Goal: Complete application form

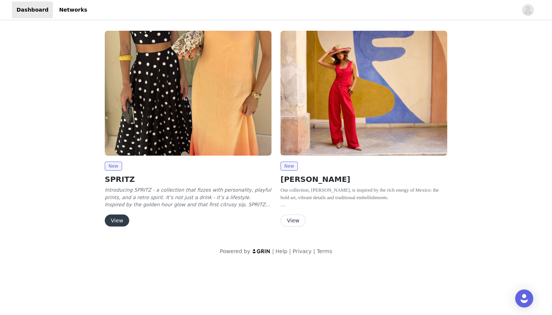
click at [298, 218] on button "View" at bounding box center [292, 221] width 25 height 12
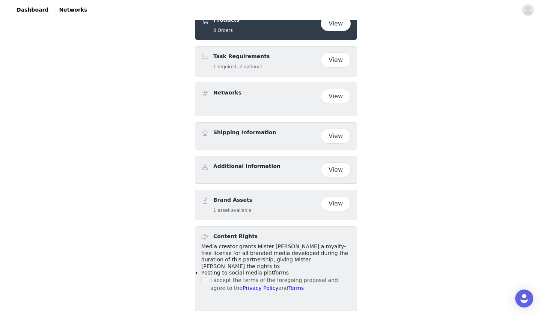
scroll to position [236, 0]
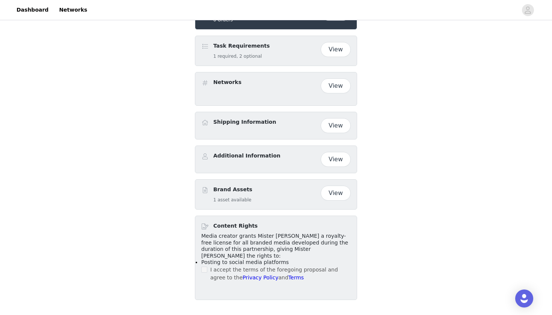
click at [342, 21] on button "View" at bounding box center [335, 13] width 30 height 15
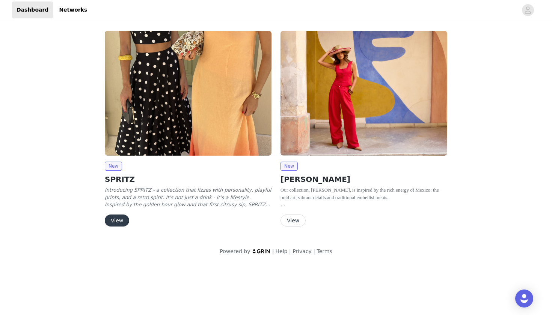
click at [119, 219] on button "View" at bounding box center [117, 221] width 24 height 12
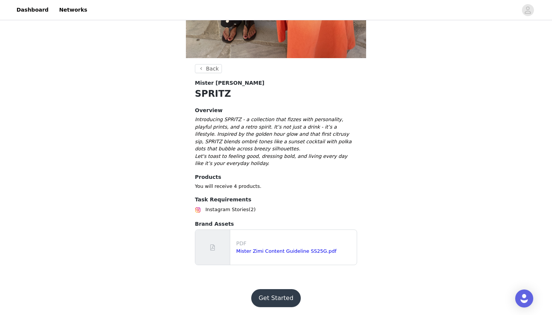
scroll to position [203, 0]
click at [269, 298] on button "Get Started" at bounding box center [276, 299] width 50 height 18
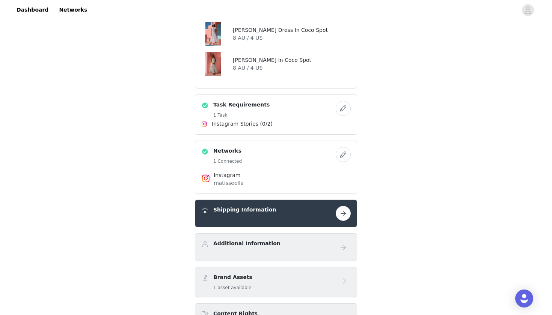
scroll to position [483, 0]
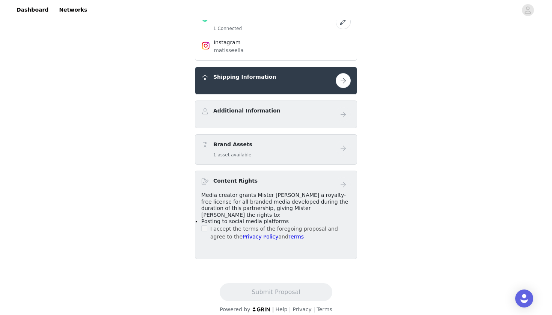
click at [338, 82] on button "button" at bounding box center [342, 80] width 15 height 15
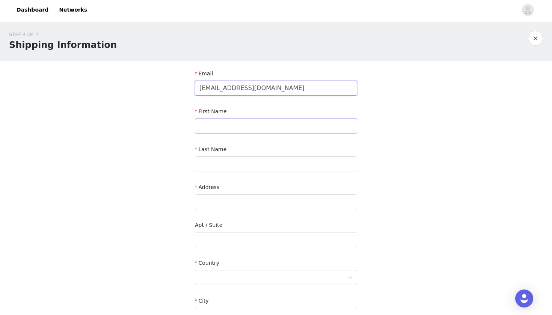
type input "matisseellaperkins@gmail.com"
drag, startPoint x: 245, startPoint y: 119, endPoint x: 245, endPoint y: 108, distance: 11.6
type input "Matisse"
type input "Perkins"
type input "3"
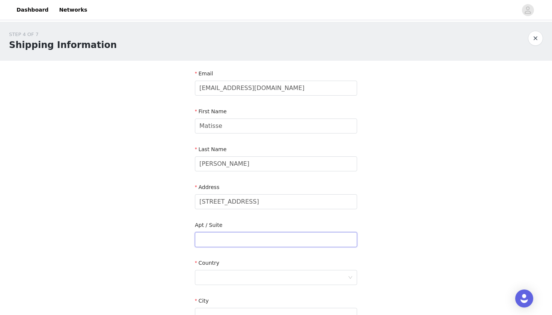
click at [215, 241] on input "text" at bounding box center [276, 239] width 162 height 15
click at [253, 201] on input "1 Bondi Avenue" at bounding box center [276, 201] width 162 height 15
type input "1 Bondi Avenue, Mermaid Beach"
click at [231, 239] on input "text" at bounding box center [276, 239] width 162 height 15
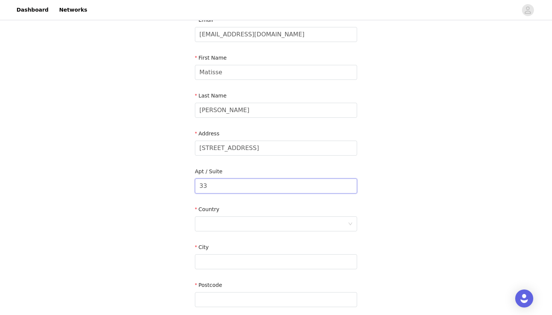
scroll to position [54, 0]
type input "33"
click at [252, 221] on div at bounding box center [273, 223] width 148 height 14
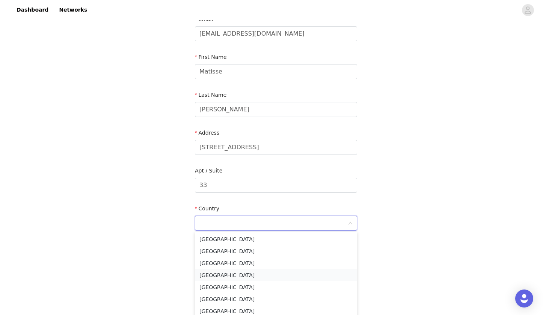
click at [232, 274] on li "Australia" at bounding box center [276, 275] width 162 height 12
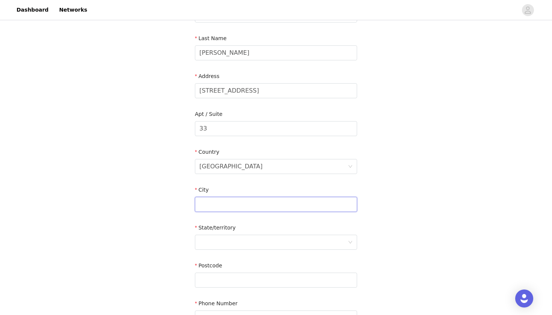
scroll to position [110, 0]
type input "Gold Cost"
click at [239, 244] on div at bounding box center [273, 243] width 148 height 14
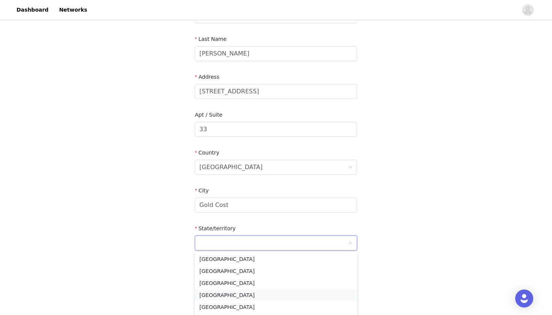
click at [235, 297] on li "Queensland" at bounding box center [276, 295] width 162 height 12
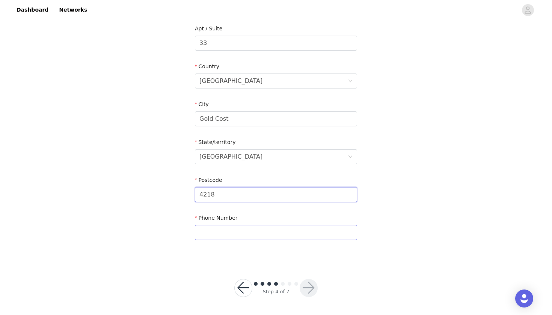
scroll to position [196, 0]
type input "4218"
type input "0414078504"
click at [316, 284] on button "button" at bounding box center [308, 289] width 18 height 18
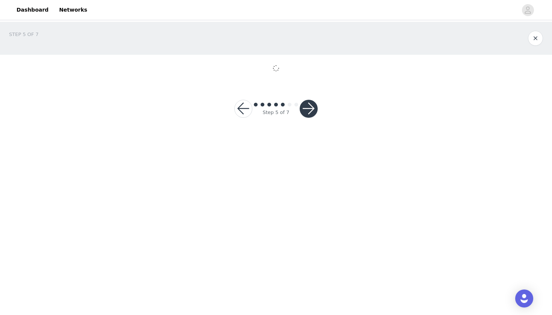
click at [311, 292] on body "Dashboard Networks STEP 5 OF 7 Step 5 of 7" at bounding box center [276, 157] width 552 height 315
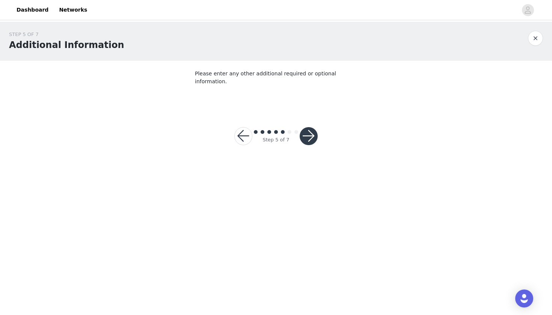
click at [315, 131] on button "button" at bounding box center [308, 136] width 18 height 18
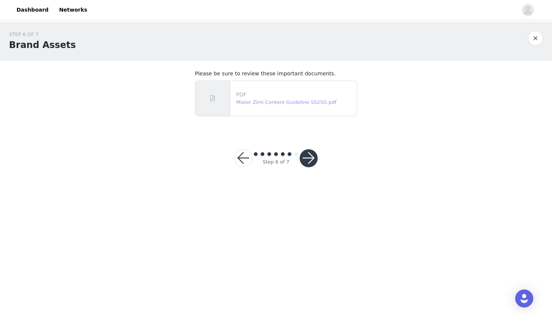
click at [299, 102] on link "Mister Zimi Content Guideline SS25G.pdf" at bounding box center [286, 102] width 100 height 6
click at [313, 161] on button "button" at bounding box center [308, 158] width 18 height 18
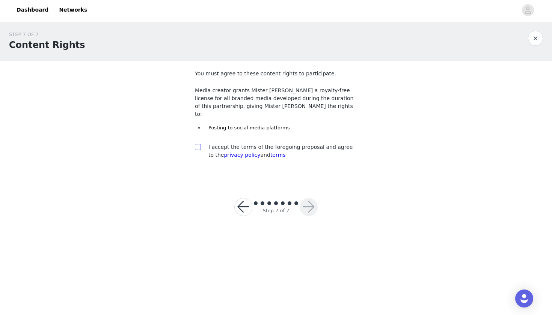
click at [198, 144] on input "checkbox" at bounding box center [197, 146] width 5 height 5
checkbox input "true"
click at [308, 198] on button "button" at bounding box center [308, 207] width 18 height 18
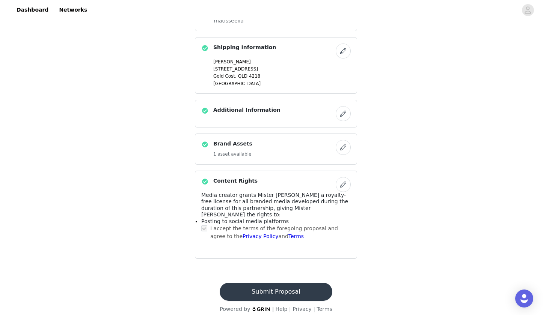
click at [287, 286] on button "Submit Proposal" at bounding box center [276, 292] width 112 height 18
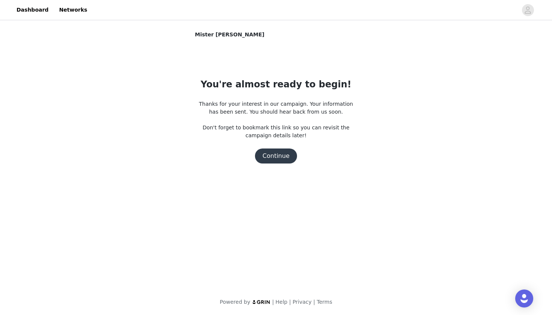
click at [284, 158] on button "Continue" at bounding box center [276, 156] width 42 height 15
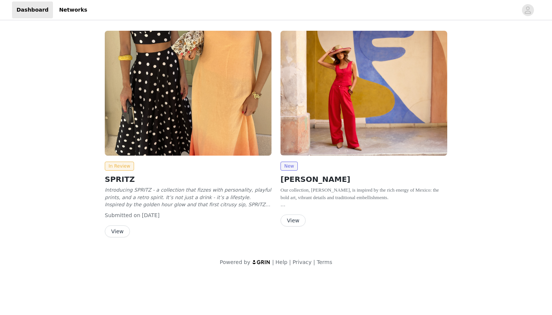
click at [297, 221] on button "View" at bounding box center [292, 221] width 25 height 12
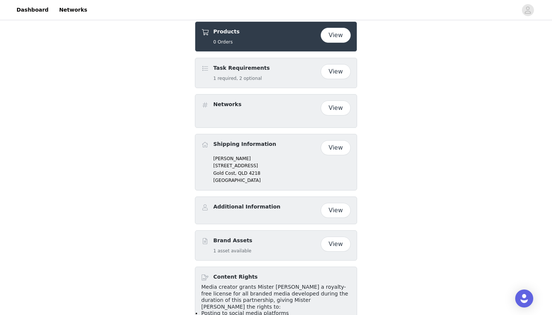
scroll to position [205, 0]
click at [335, 42] on button "View" at bounding box center [335, 34] width 30 height 15
